Goal: Information Seeking & Learning: Learn about a topic

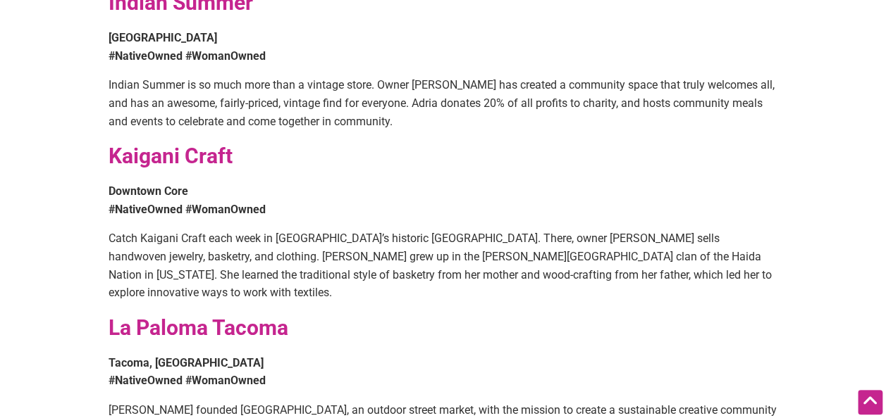
scroll to position [916, 0]
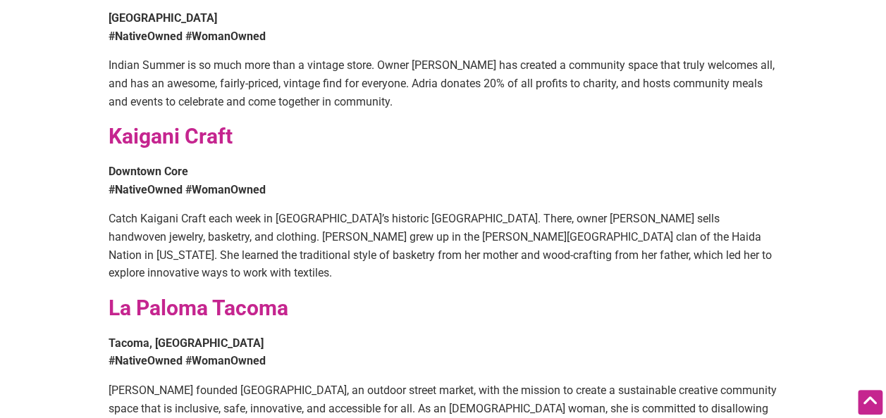
click at [242, 122] on h2 "Kaigani Craft" at bounding box center [442, 137] width 669 height 30
click at [212, 124] on strong "Kaigani Craft" at bounding box center [170, 136] width 124 height 25
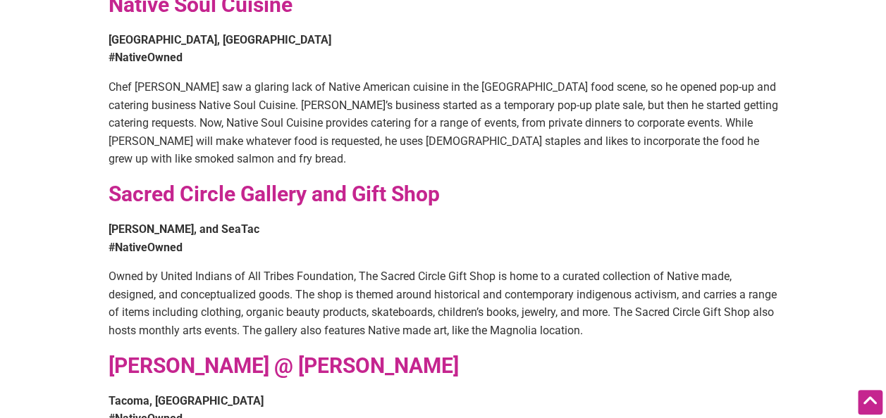
scroll to position [1479, 0]
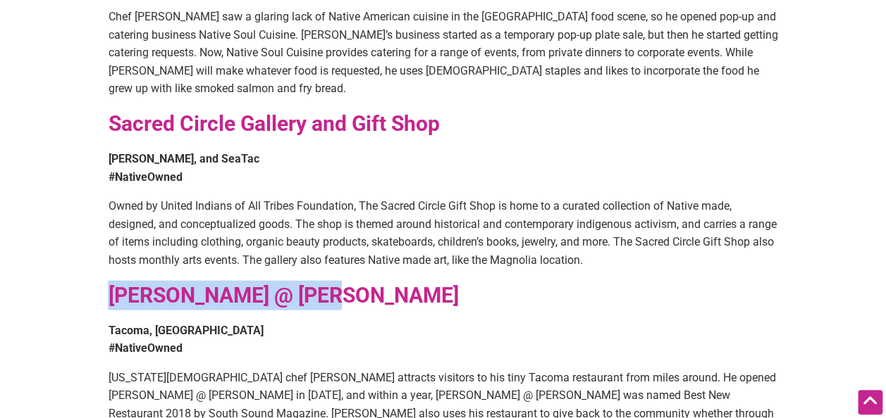
drag, startPoint x: 318, startPoint y: 256, endPoint x: 97, endPoint y: 256, distance: 221.2
copy strong "Tibbitts @ Fern Hill"
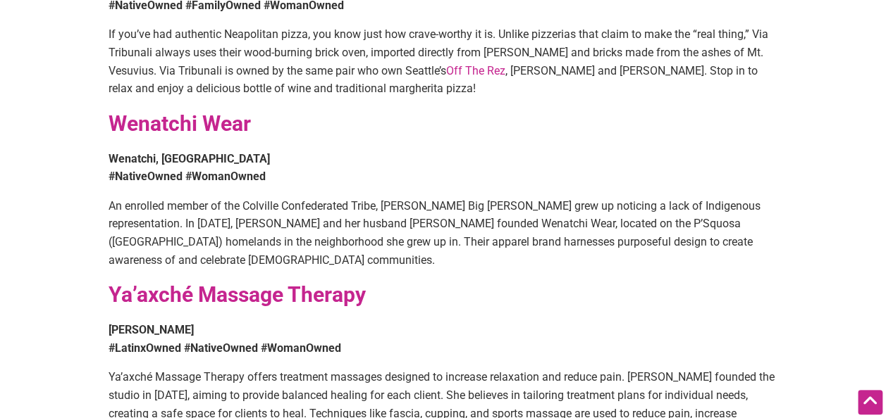
scroll to position [1973, 0]
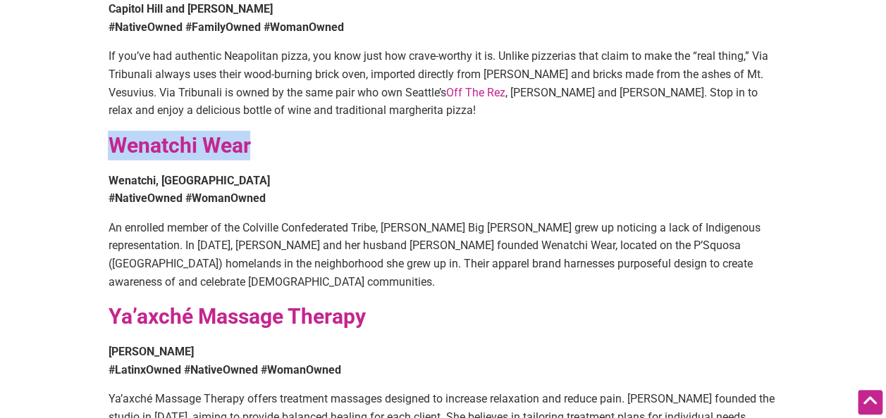
drag, startPoint x: 295, startPoint y: 116, endPoint x: 110, endPoint y: 113, distance: 185.3
click at [110, 131] on h2 "Wenatchi Wear" at bounding box center [442, 146] width 669 height 30
copy strong "Wenatchi Wear"
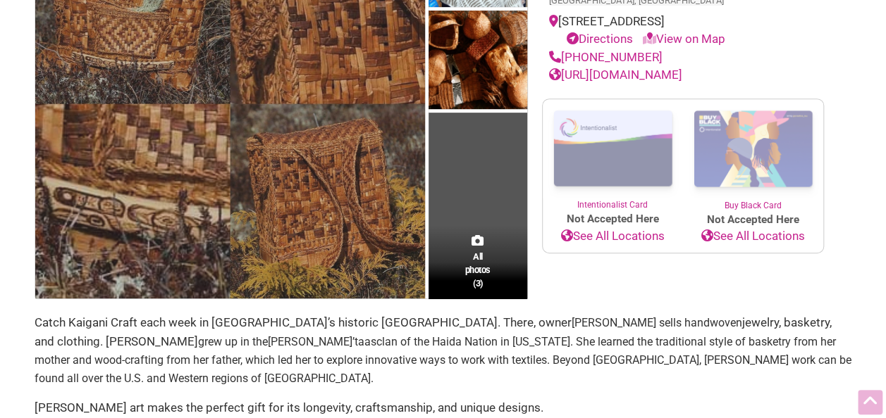
scroll to position [282, 0]
